Goal: Information Seeking & Learning: Compare options

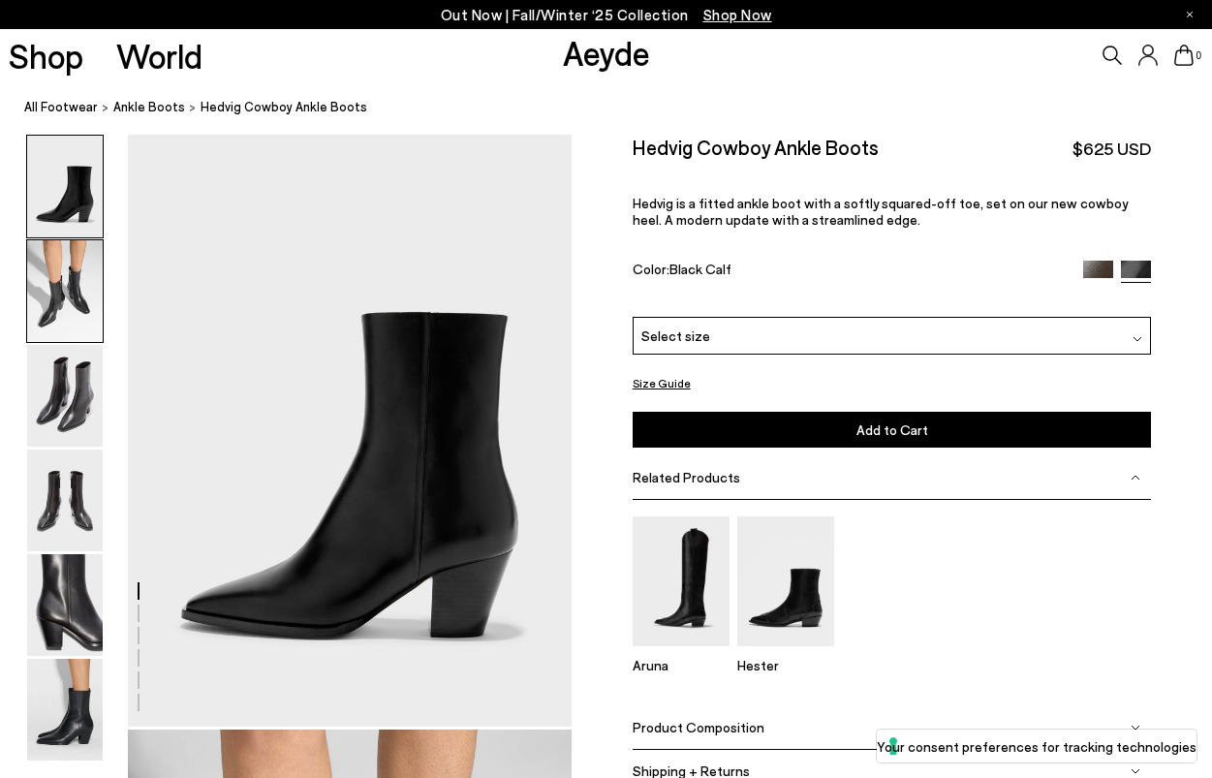
click at [70, 283] on img at bounding box center [65, 291] width 76 height 102
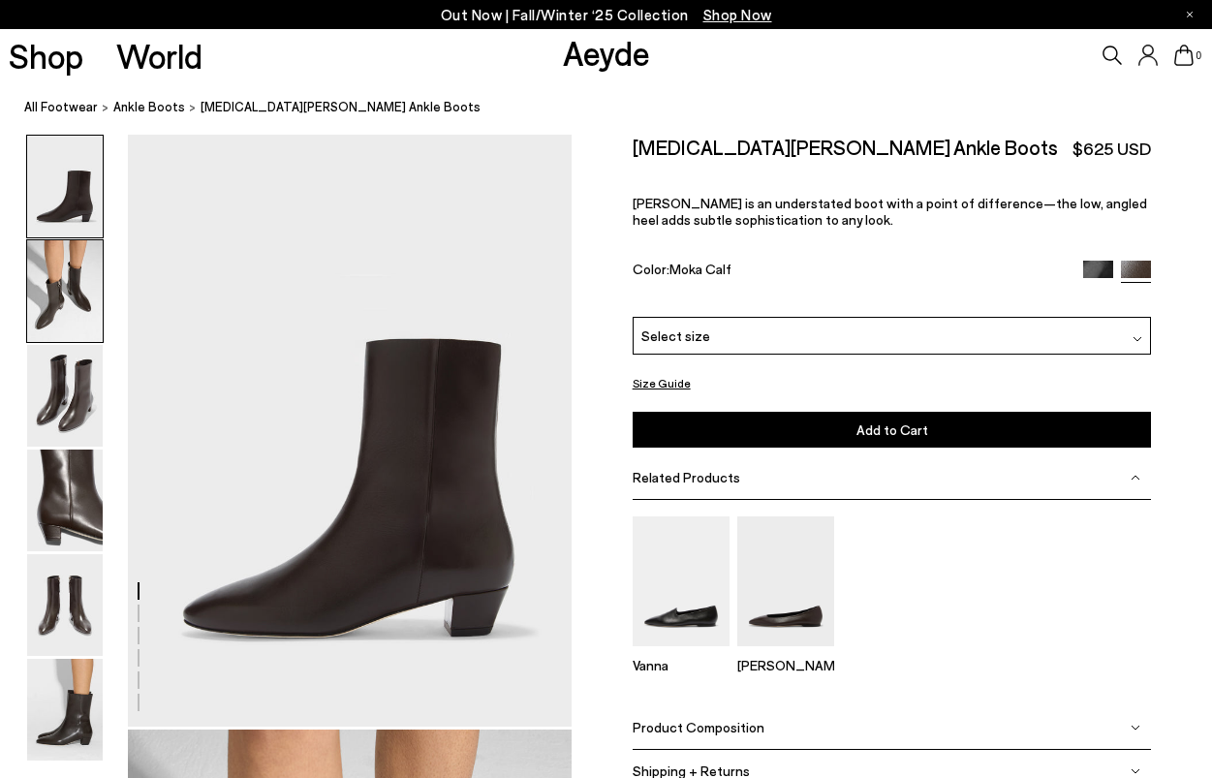
click at [62, 283] on img at bounding box center [65, 291] width 76 height 102
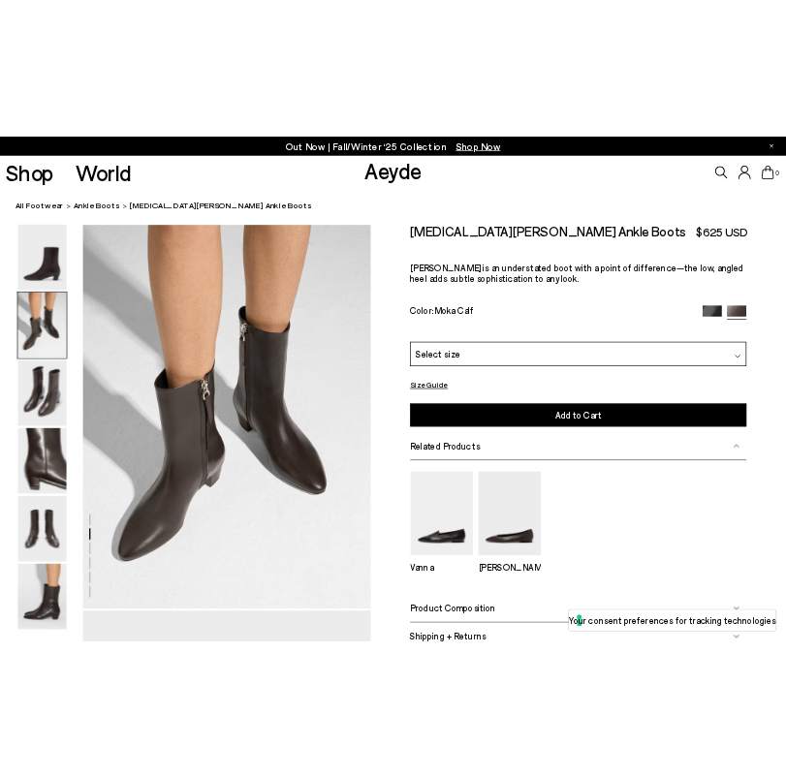
scroll to position [597, 0]
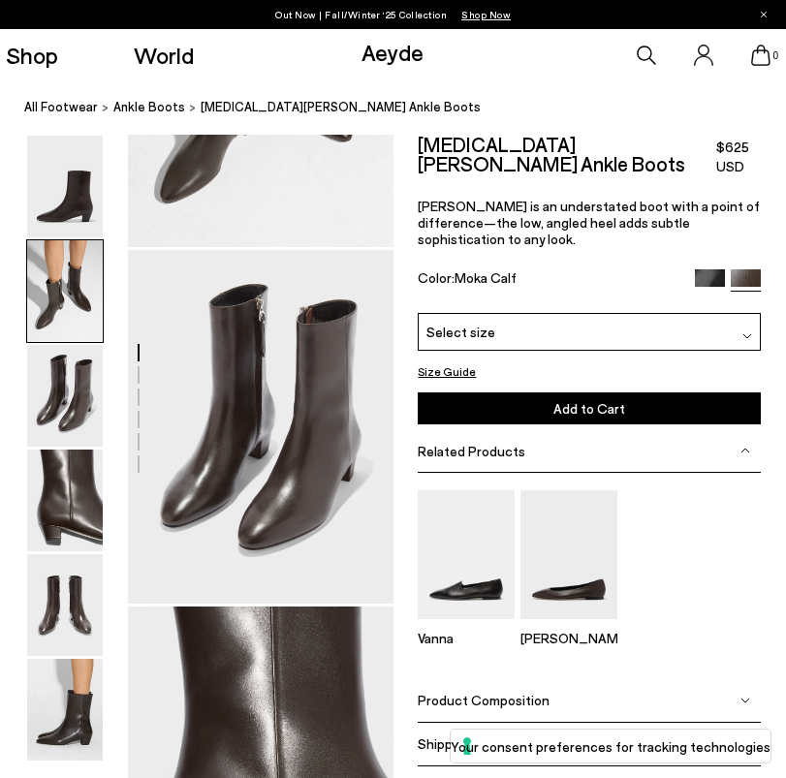
click at [7, 121] on div at bounding box center [196, 605] width 393 height 2135
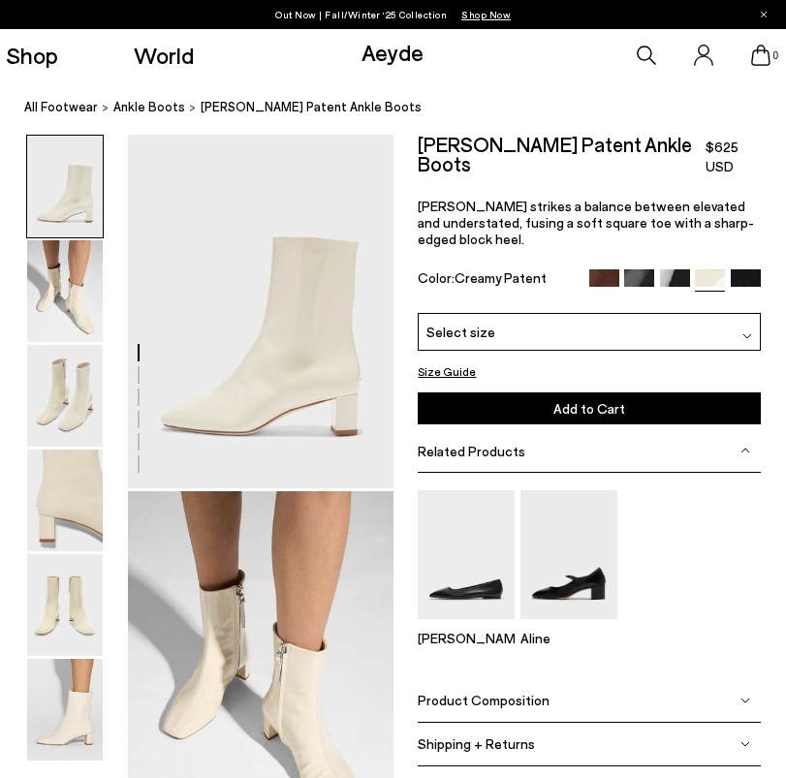
scroll to position [756, 0]
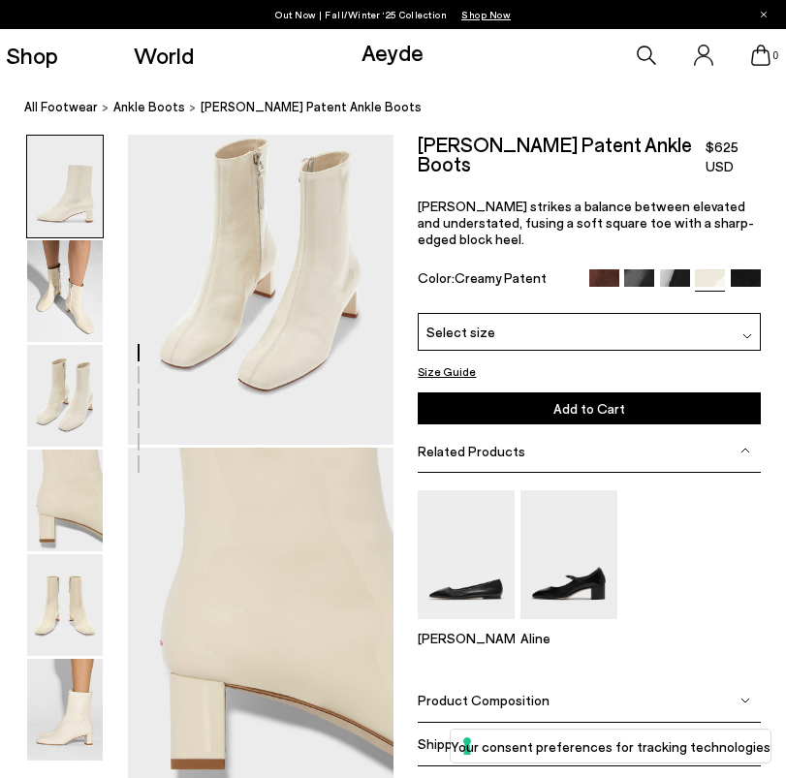
click at [633, 269] on img at bounding box center [639, 284] width 30 height 30
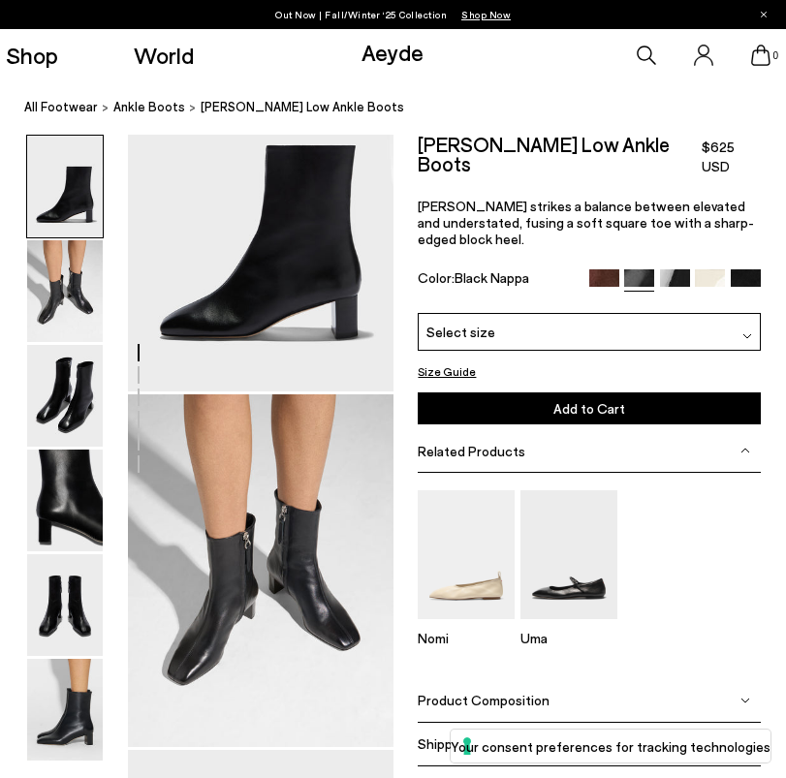
scroll to position [122, 0]
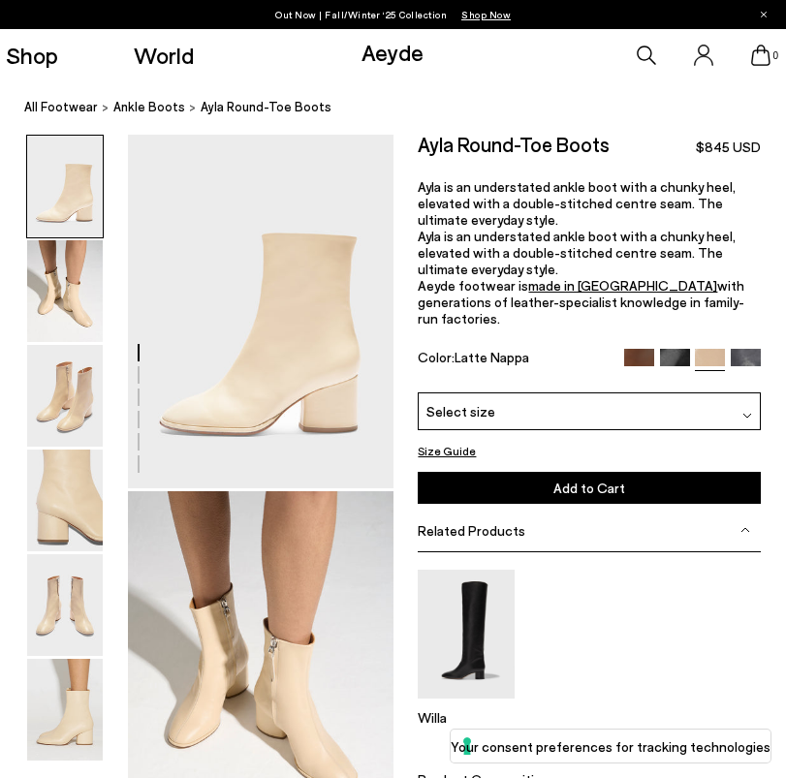
click at [675, 349] on img at bounding box center [675, 364] width 30 height 30
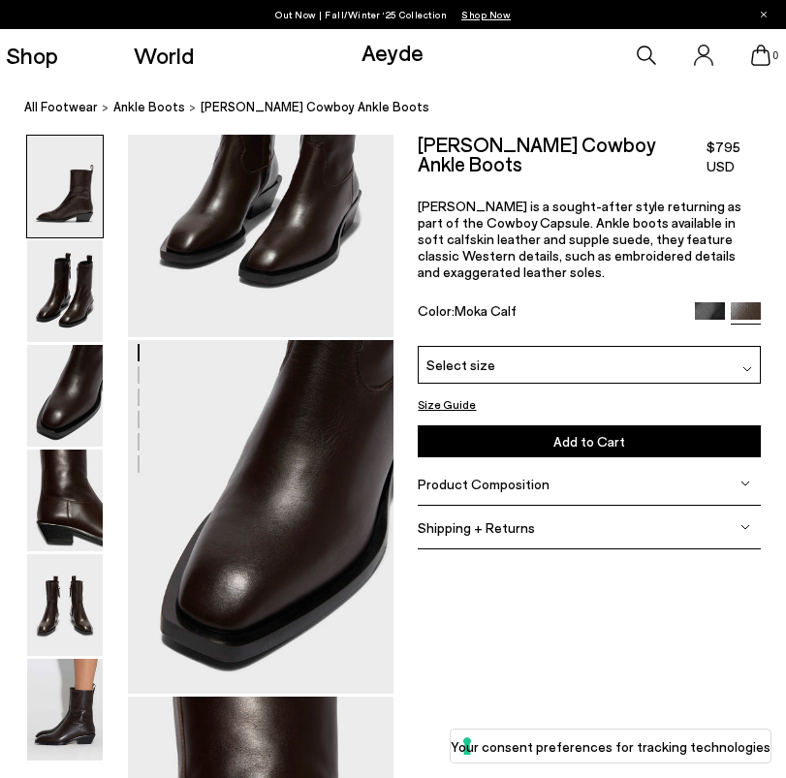
scroll to position [154, 0]
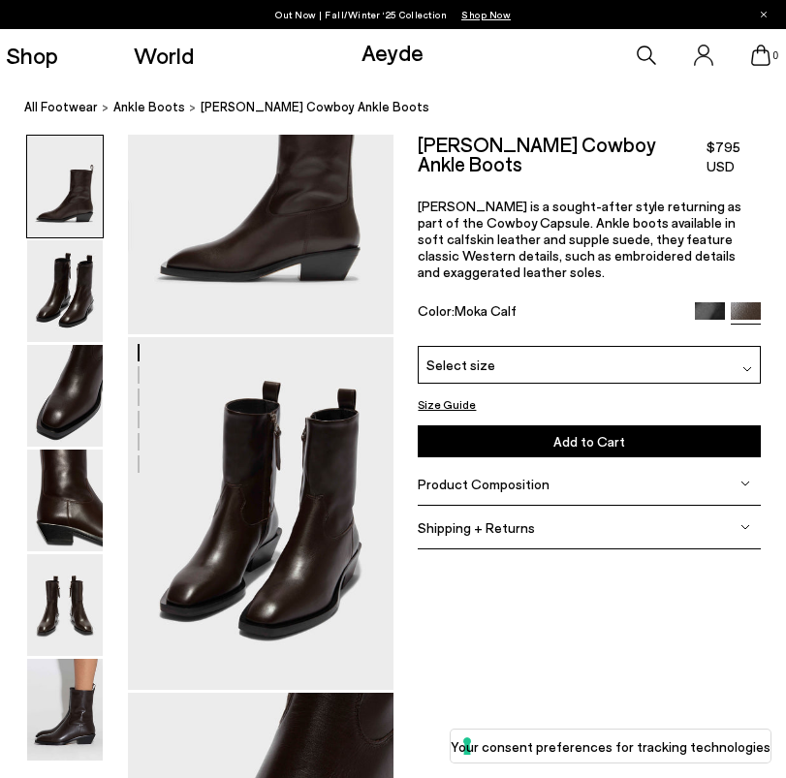
click at [709, 302] on img at bounding box center [710, 317] width 30 height 30
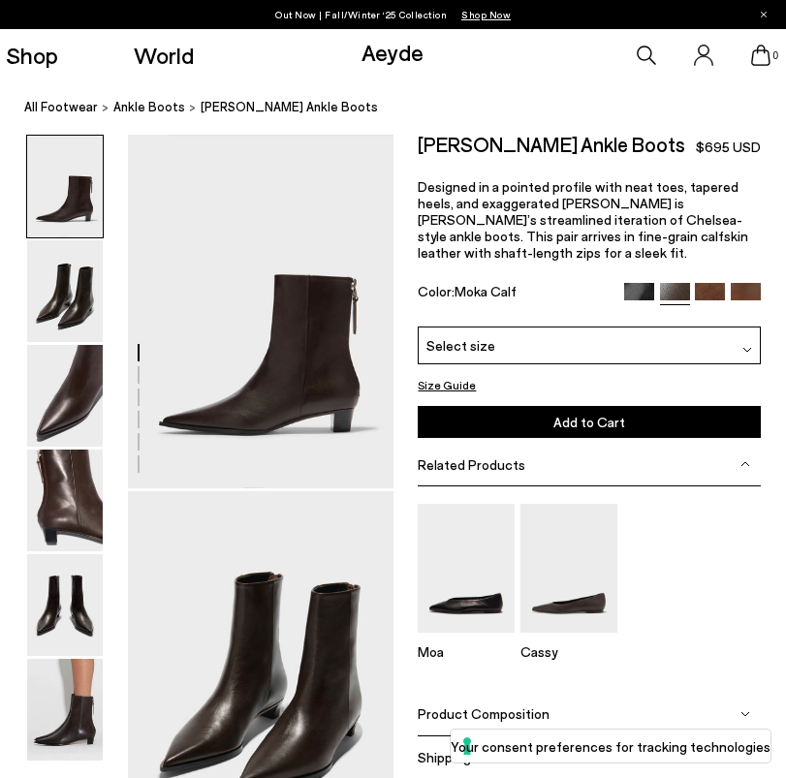
click at [645, 295] on img at bounding box center [639, 298] width 30 height 30
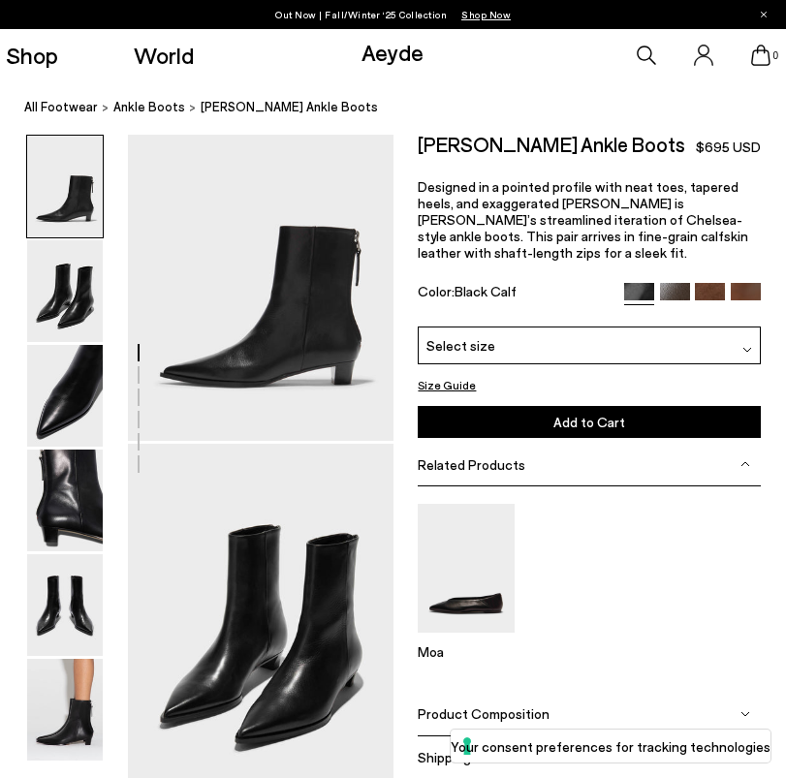
scroll to position [68, 0]
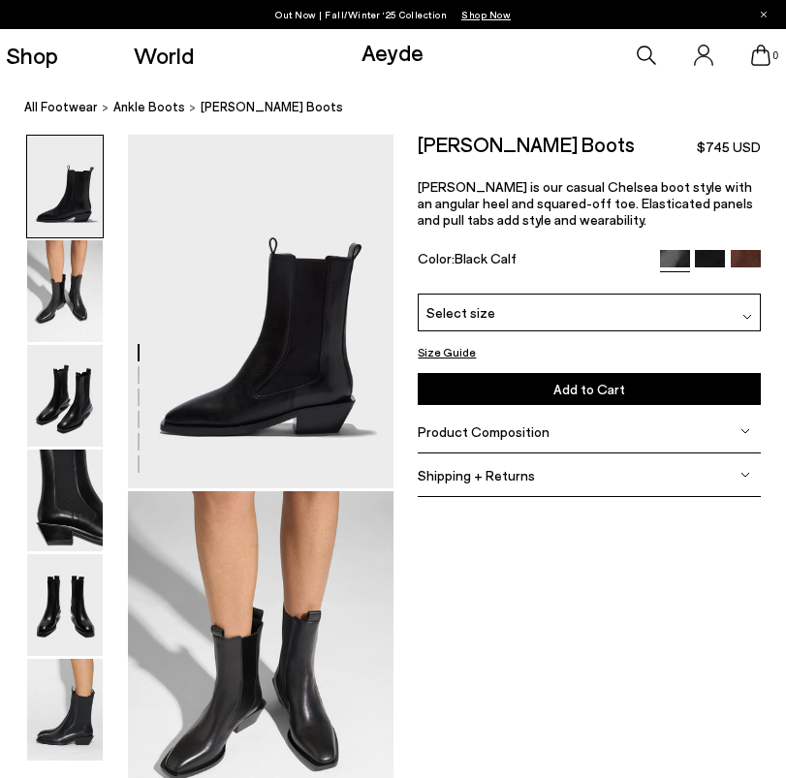
scroll to position [81, 0]
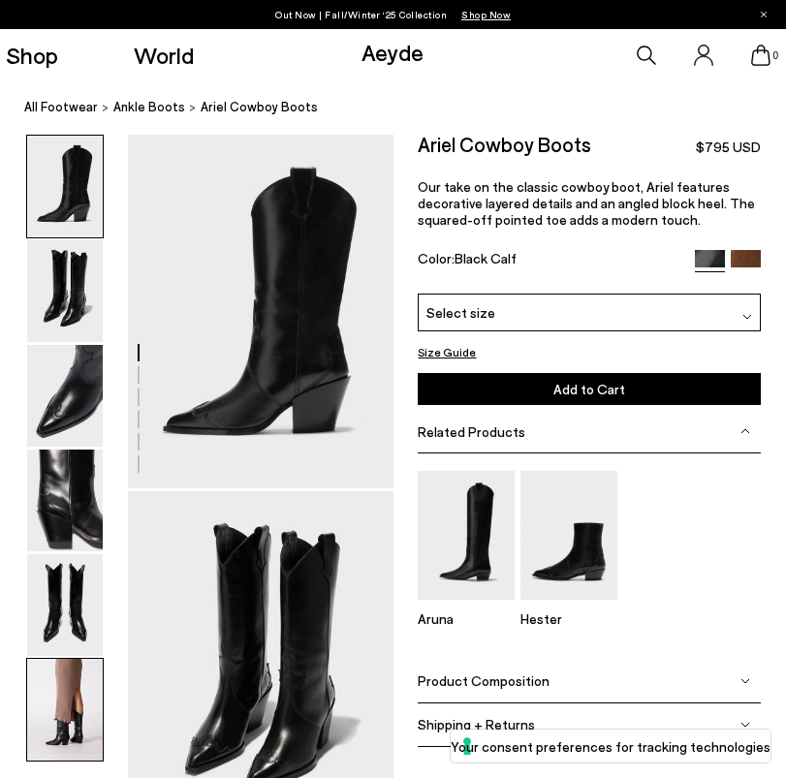
click at [64, 731] on img at bounding box center [65, 710] width 76 height 102
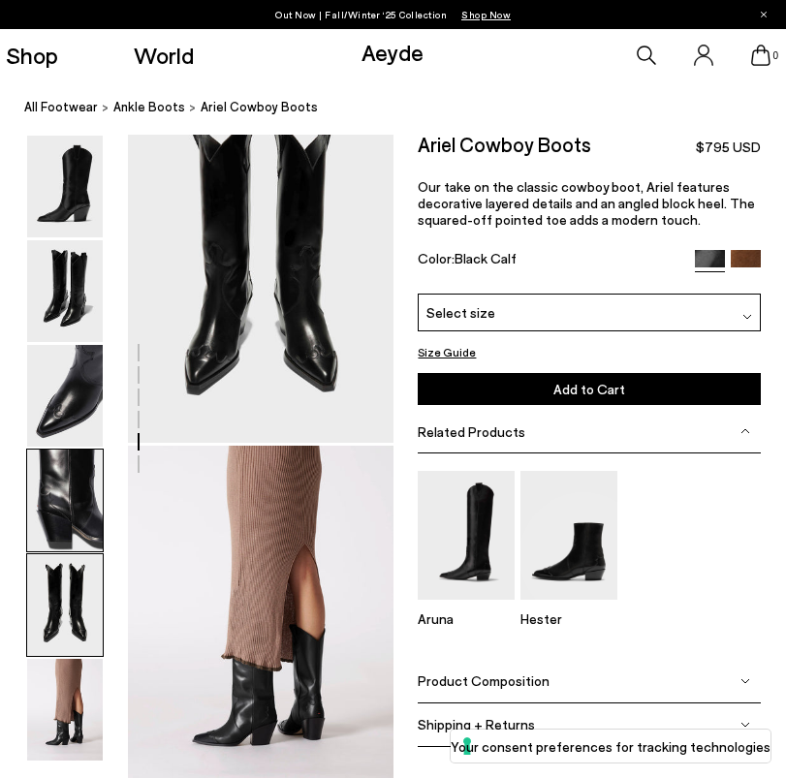
scroll to position [1477, 0]
